Goal: Information Seeking & Learning: Find specific fact

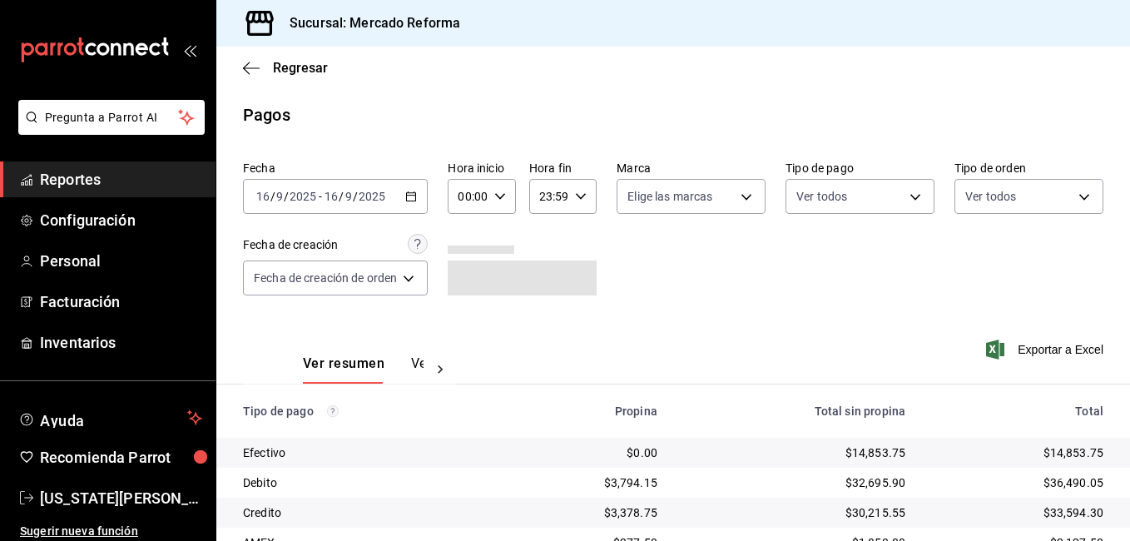
scroll to position [224, 0]
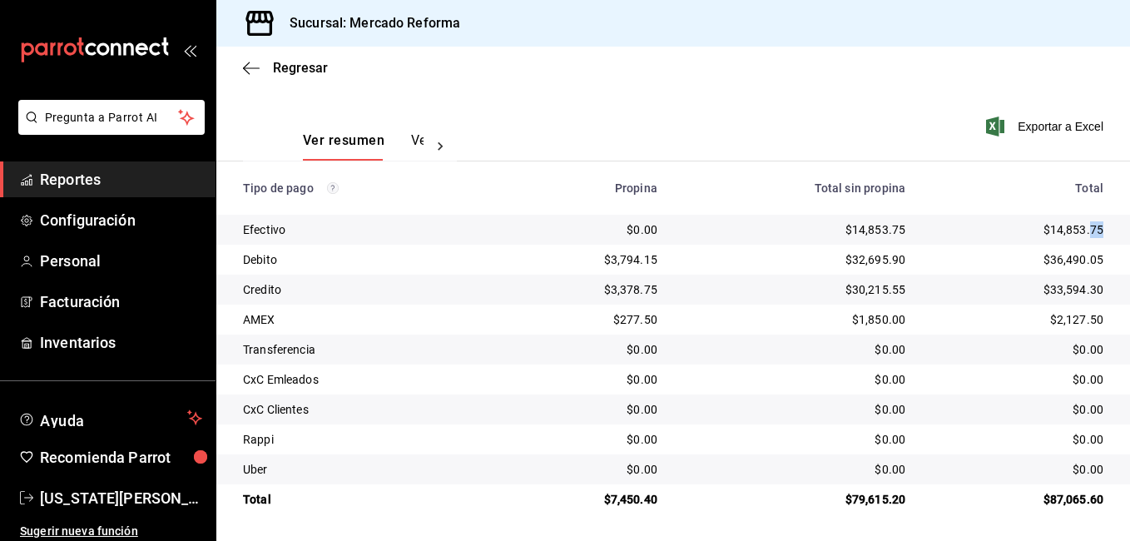
drag, startPoint x: 1094, startPoint y: 229, endPoint x: 1077, endPoint y: 229, distance: 16.6
click at [1077, 229] on td "$14,853.75" at bounding box center [1024, 230] width 211 height 30
click at [1107, 229] on td "$14,853.75" at bounding box center [1024, 230] width 211 height 30
drag, startPoint x: 1094, startPoint y: 226, endPoint x: 1042, endPoint y: 233, distance: 52.0
click at [1042, 233] on td "$14,853.75" at bounding box center [1024, 230] width 211 height 30
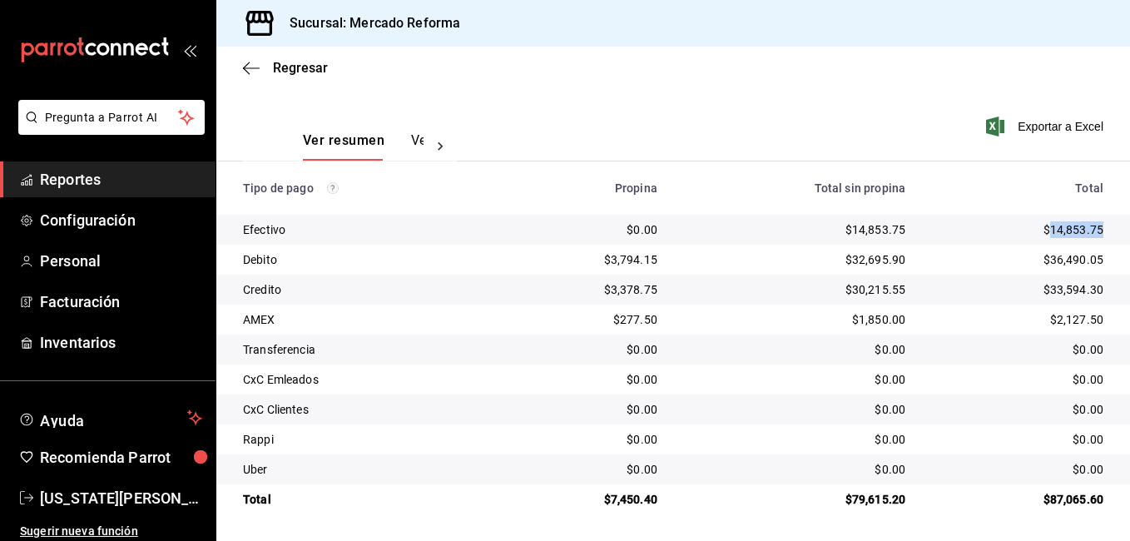
copy div "14,853.75"
drag, startPoint x: 651, startPoint y: 499, endPoint x: 606, endPoint y: 504, distance: 45.2
click at [606, 504] on td "$7,450.40" at bounding box center [586, 499] width 169 height 30
drag, startPoint x: 606, startPoint y: 504, endPoint x: 619, endPoint y: 503, distance: 13.3
copy div "7,450.40"
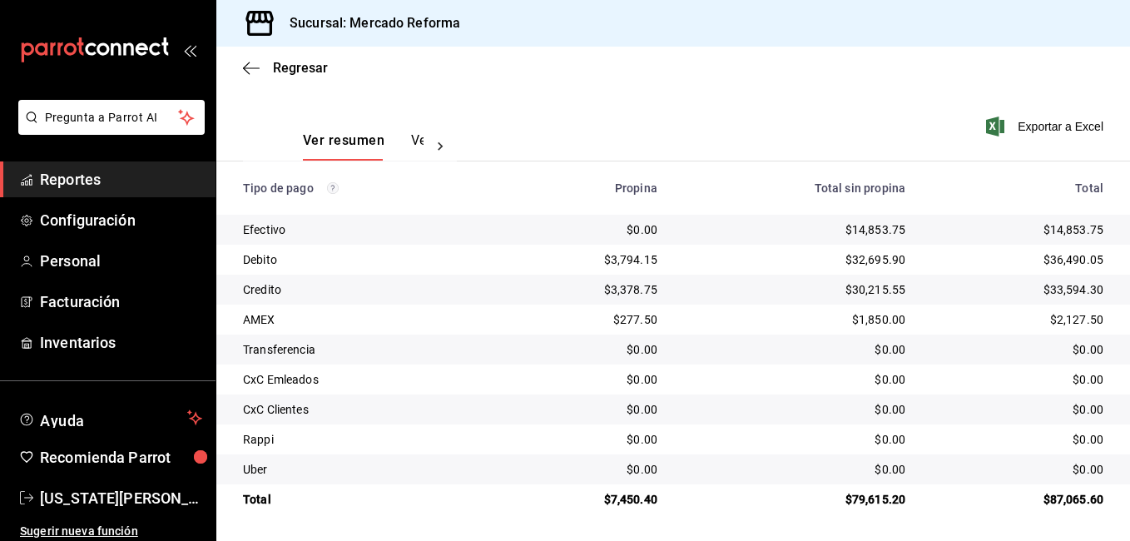
drag, startPoint x: 774, startPoint y: 434, endPoint x: 757, endPoint y: 436, distance: 17.7
click at [769, 434] on div "$0.00" at bounding box center [794, 439] width 221 height 17
